Goal: Find specific page/section: Find specific page/section

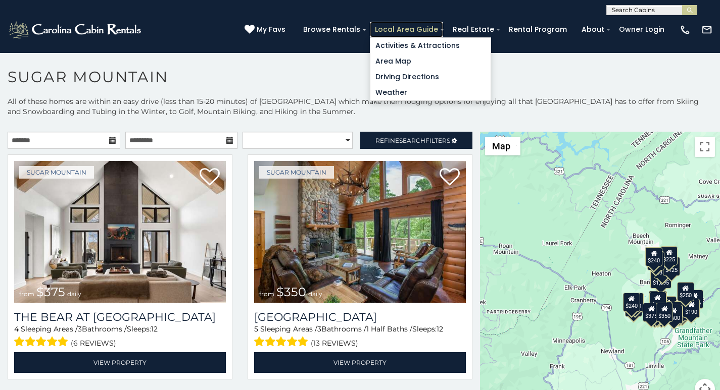
click at [426, 24] on link "Local Area Guide" at bounding box center [406, 30] width 73 height 16
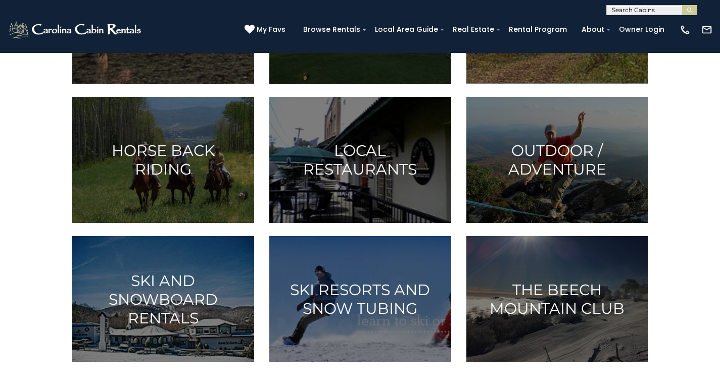
scroll to position [448, 0]
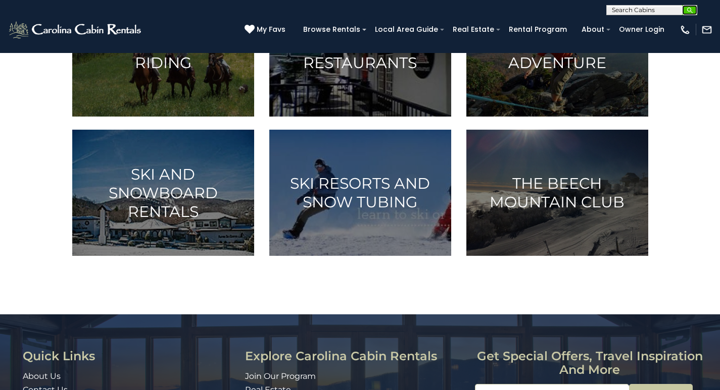
click at [692, 11] on img "submit" at bounding box center [690, 11] width 8 height 8
